Goal: Information Seeking & Learning: Learn about a topic

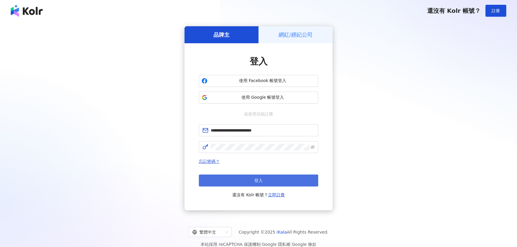
click at [246, 181] on button "登入" at bounding box center [258, 180] width 119 height 12
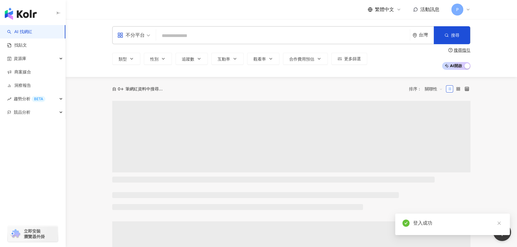
click at [178, 40] on input "search" at bounding box center [282, 35] width 249 height 11
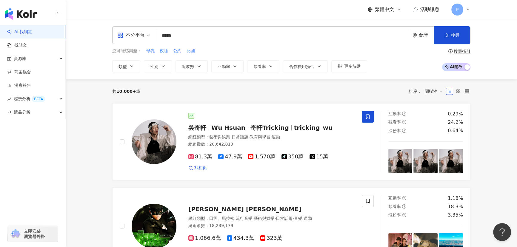
type input "****"
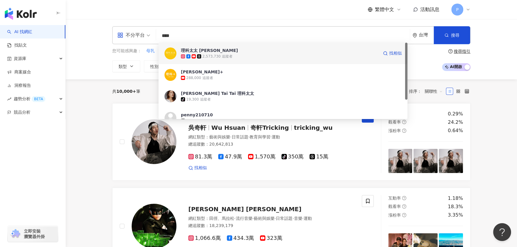
click at [212, 54] on div "2,573,730 追蹤者" at bounding box center [217, 56] width 30 height 5
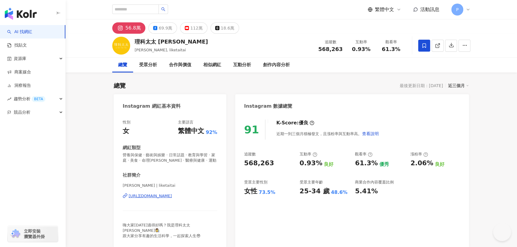
click at [160, 84] on div "總覽 最後更新日期：[DATE] 近三個月" at bounding box center [291, 85] width 355 height 8
drag, startPoint x: 217, startPoint y: 200, endPoint x: 261, endPoint y: 166, distance: 55.1
click at [217, 200] on div "性別 女 主要語言 繁體中文 92% 網紅類型 營養與保健 · 藝術與娛樂 · 日常話題 · 教育與學習 · 家庭 · 美食 · 命理[PERSON_NAME…" at bounding box center [170, 181] width 112 height 134
click at [222, 169] on div "性別 女 主要語言 繁體中文 92% 網紅類型 營養與保健 · 藝術與娛樂 · 日常話題 · 教育與學習 · 家庭 · 美食 · 命理[PERSON_NAME…" at bounding box center [170, 181] width 112 height 134
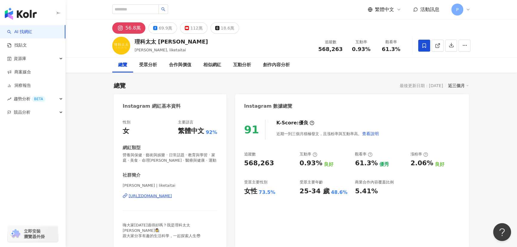
click at [262, 159] on div "568,263" at bounding box center [259, 163] width 30 height 9
click at [160, 27] on div "69.9萬" at bounding box center [165, 28] width 13 height 8
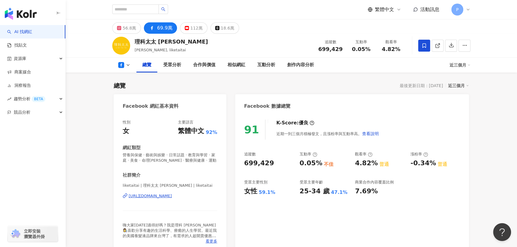
click at [310, 159] on div "0.05%" at bounding box center [310, 163] width 23 height 9
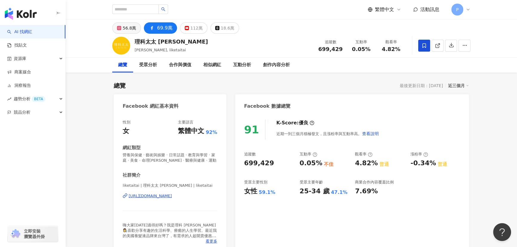
click at [124, 28] on div "56.8萬" at bounding box center [129, 28] width 13 height 8
